Goal: Navigation & Orientation: Find specific page/section

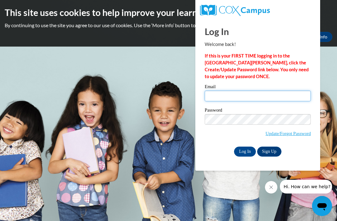
click at [271, 93] on input "Email" at bounding box center [258, 96] width 106 height 11
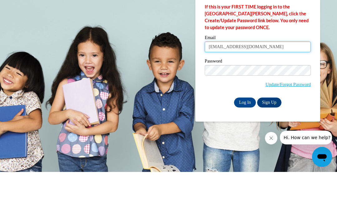
type input "[EMAIL_ADDRESS][DOMAIN_NAME]"
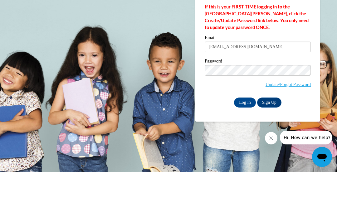
click at [246, 146] on input "Log In" at bounding box center [245, 151] width 22 height 10
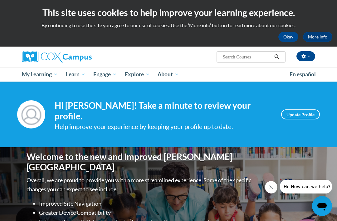
click at [267, 183] on button "Close message from company" at bounding box center [271, 187] width 12 height 12
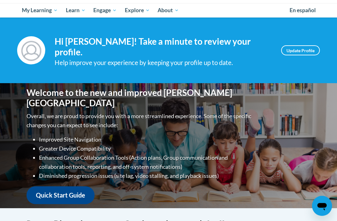
scroll to position [63, 0]
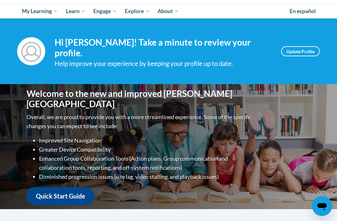
click at [72, 187] on link "Quick Start Guide" at bounding box center [61, 196] width 68 height 18
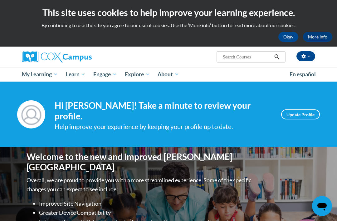
click at [0, 0] on span "Early Care and Learning" at bounding box center [0, 0] width 0 height 0
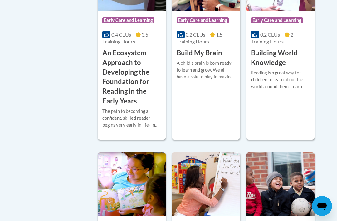
scroll to position [358, 0]
